Goal: Find specific page/section

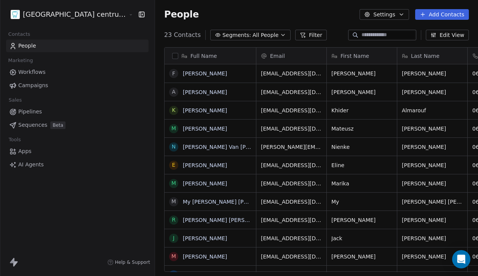
scroll to position [243, 350]
click at [64, 17] on html "Tandheelkundig centrum Sassembourg Contacts People Marketing Workflows Campaign…" at bounding box center [239, 138] width 478 height 276
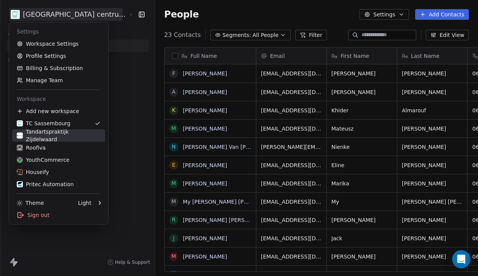
click at [62, 134] on div "Tandartspraktijk Zijdelwaard" at bounding box center [59, 135] width 84 height 15
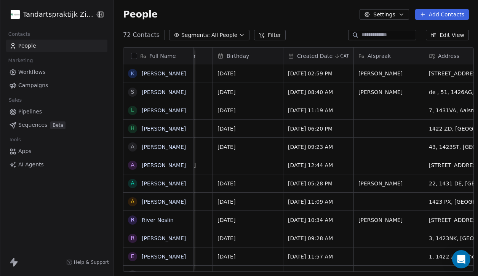
scroll to position [0, 443]
